Goal: Find specific page/section: Find specific page/section

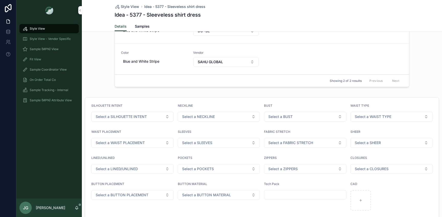
scroll to position [255, 0]
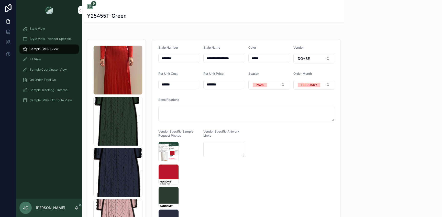
scroll to position [53, 0]
